Goal: Task Accomplishment & Management: Use online tool/utility

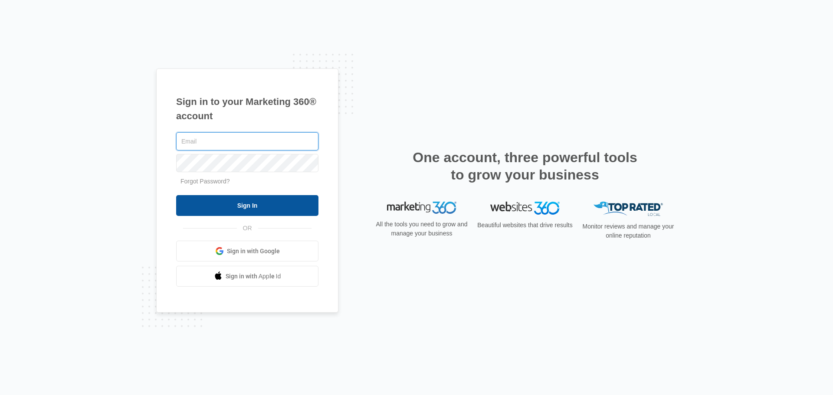
type input "[PERSON_NAME][EMAIL_ADDRESS][DOMAIN_NAME]"
click at [293, 200] on input "Sign In" at bounding box center [247, 205] width 142 height 21
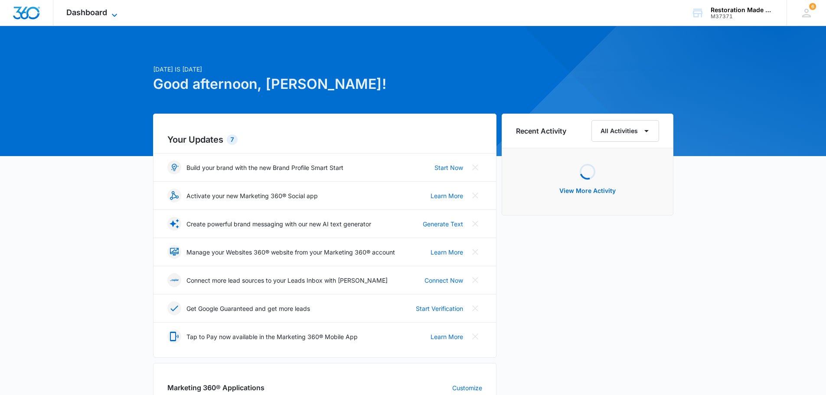
click at [97, 13] on span "Dashboard" at bounding box center [86, 12] width 41 height 9
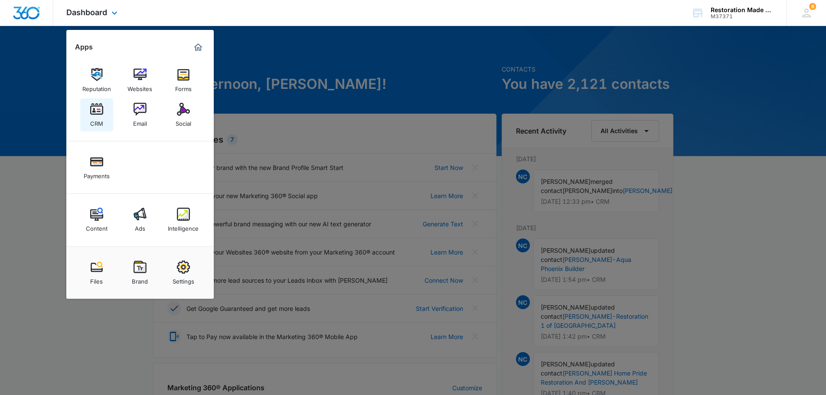
click at [97, 114] on img at bounding box center [96, 109] width 13 height 13
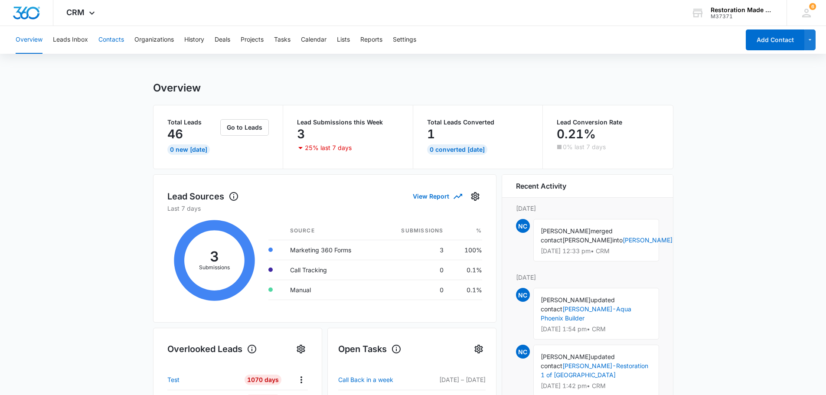
click at [108, 42] on button "Contacts" at bounding box center [111, 40] width 26 height 28
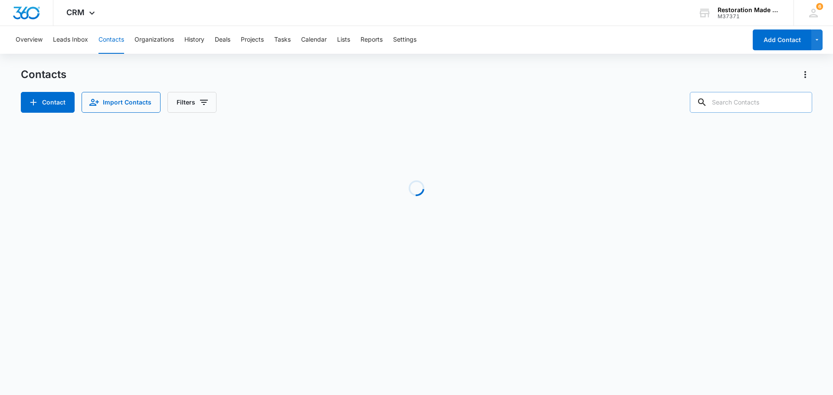
click at [754, 106] on input "text" at bounding box center [751, 102] width 122 height 21
type input "[PERSON_NAME]"
